Goal: Download file/media

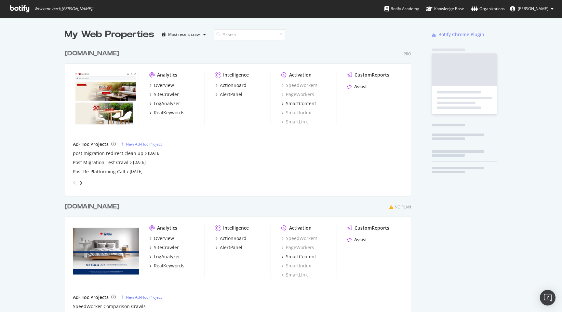
scroll to position [312, 562]
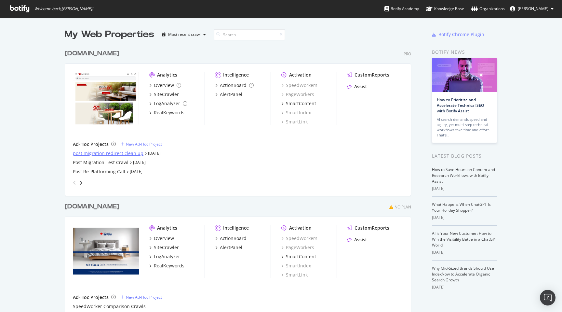
click at [107, 152] on div "post migration redirect clean up" at bounding box center [108, 153] width 71 height 7
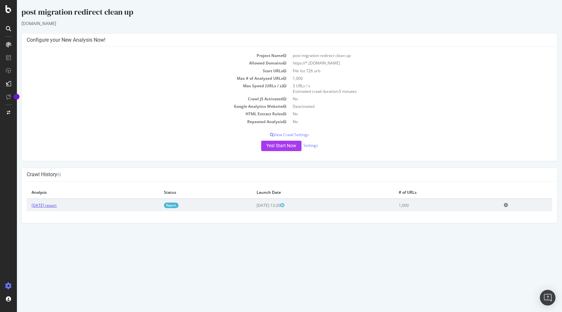
click at [57, 207] on link "[DATE] report" at bounding box center [44, 205] width 25 height 6
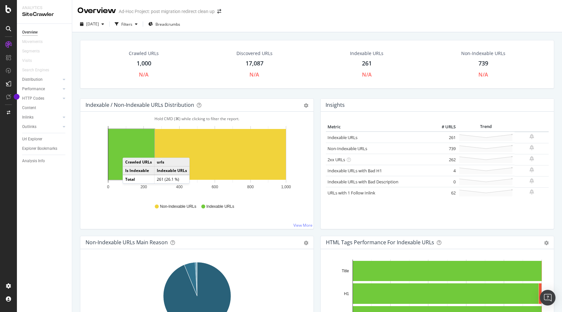
click at [129, 151] on rect "A chart." at bounding box center [131, 154] width 46 height 51
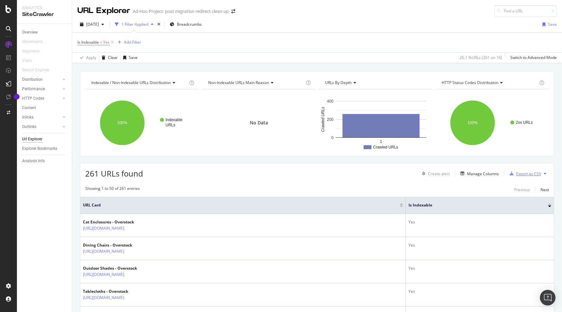
click at [529, 174] on div "Export as CSV" at bounding box center [528, 174] width 25 height 6
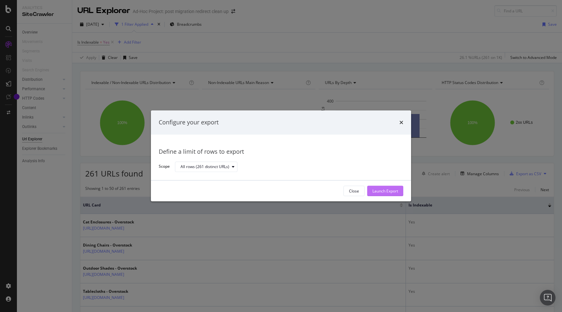
click at [379, 193] on div "Launch Export" at bounding box center [386, 191] width 26 height 6
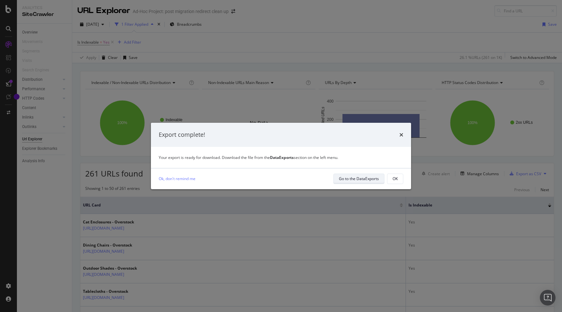
click at [358, 178] on div "Go to the DataExports" at bounding box center [359, 179] width 40 height 6
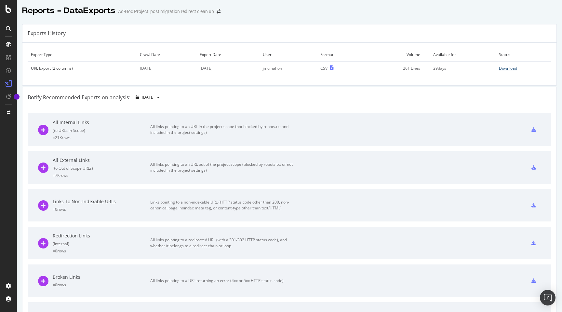
click at [511, 69] on div "Download" at bounding box center [508, 68] width 18 height 6
click at [504, 68] on div "Download" at bounding box center [508, 68] width 18 height 6
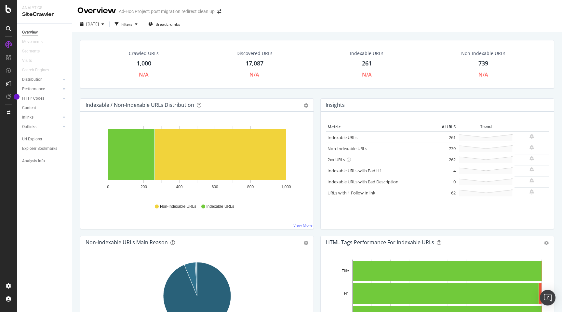
click at [142, 64] on div "1,000" at bounding box center [144, 63] width 15 height 8
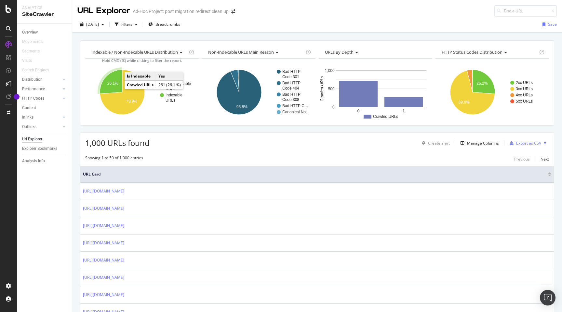
click at [112, 85] on text "26.1%" at bounding box center [112, 83] width 11 height 5
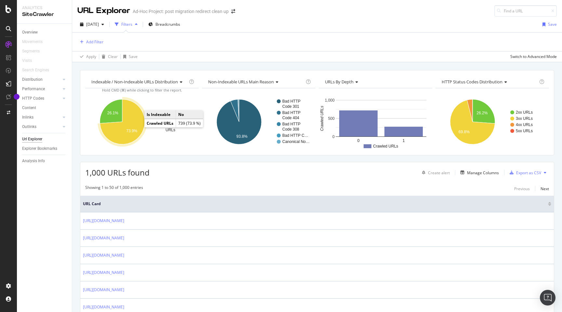
drag, startPoint x: 140, startPoint y: 127, endPoint x: 136, endPoint y: 127, distance: 3.9
click at [136, 127] on icon "A chart." at bounding box center [122, 121] width 45 height 45
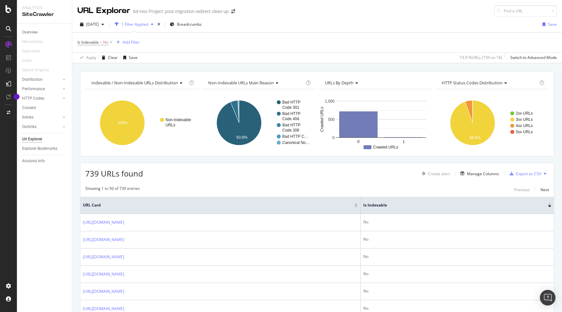
scroll to position [0, 0]
click at [469, 106] on icon "A chart." at bounding box center [468, 111] width 7 height 22
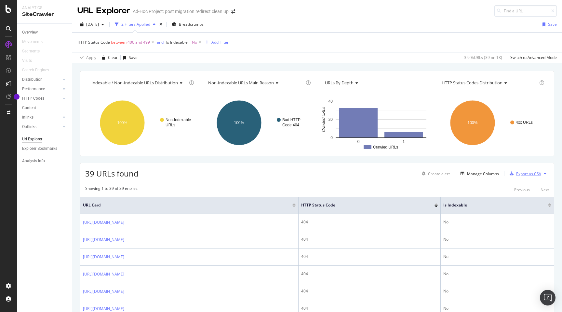
click at [537, 174] on div "Export as CSV" at bounding box center [528, 174] width 25 height 6
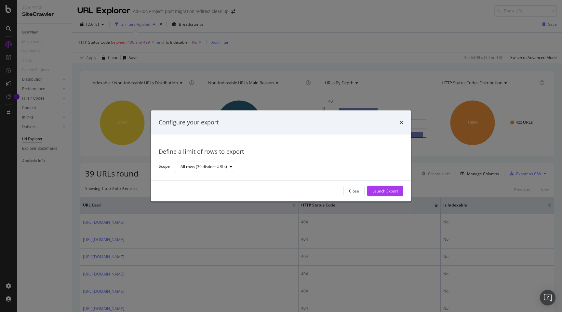
click at [395, 190] on div "Launch Export" at bounding box center [386, 191] width 26 height 6
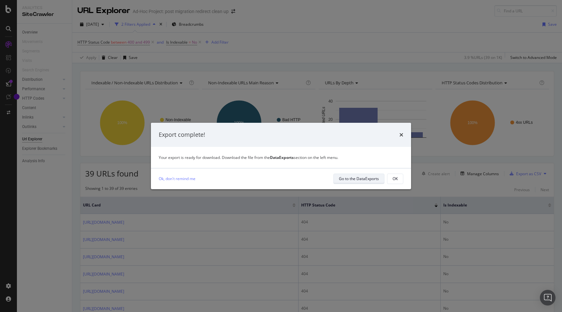
click at [349, 179] on div "Go to the DataExports" at bounding box center [359, 179] width 40 height 6
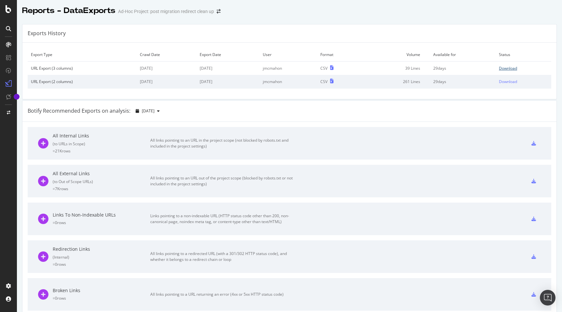
click at [507, 69] on div "Download" at bounding box center [508, 68] width 18 height 6
